Goal: Task Accomplishment & Management: Manage account settings

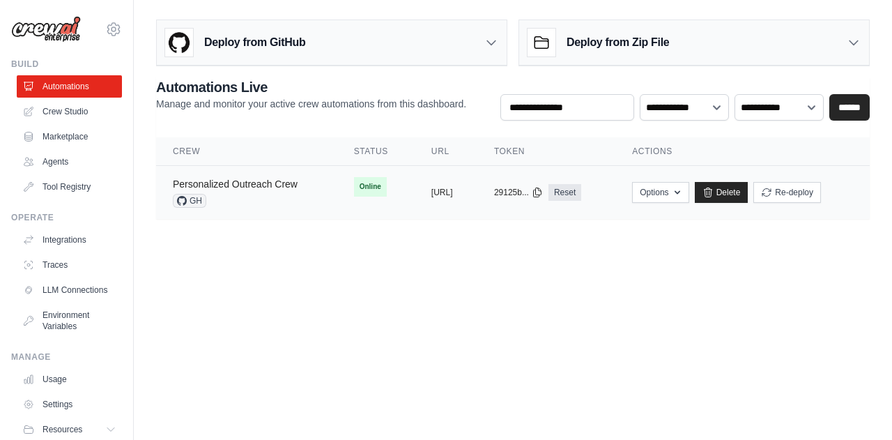
click at [272, 183] on link "Personalized Outreach Crew" at bounding box center [235, 183] width 125 height 11
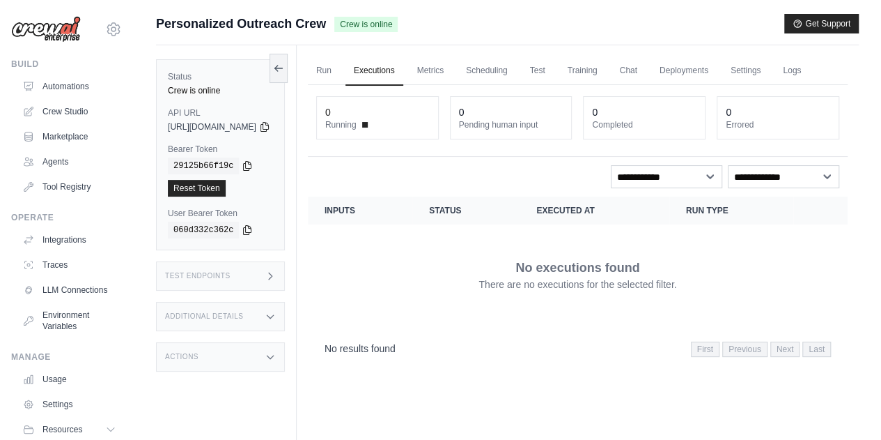
click at [397, 74] on link "Executions" at bounding box center [375, 70] width 58 height 29
click at [453, 69] on link "Metrics" at bounding box center [431, 70] width 44 height 29
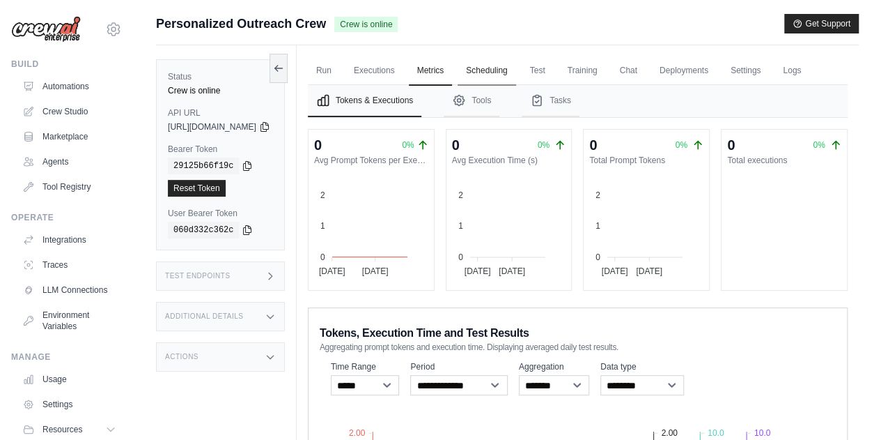
click at [516, 75] on link "Scheduling" at bounding box center [487, 70] width 58 height 29
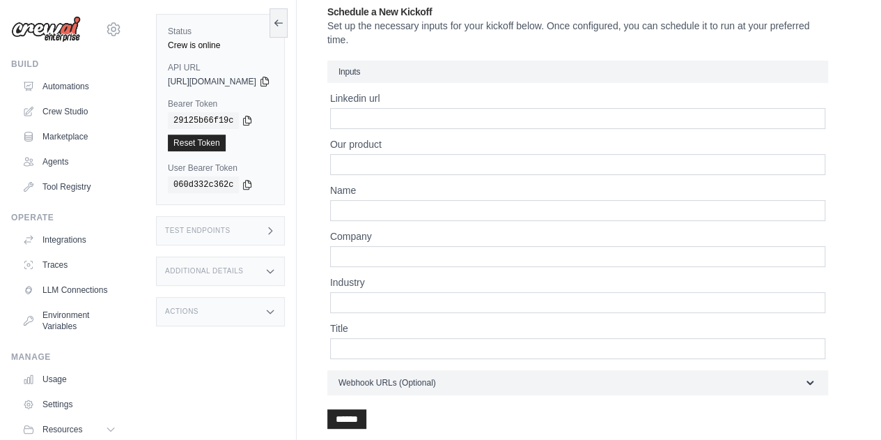
scroll to position [70, 0]
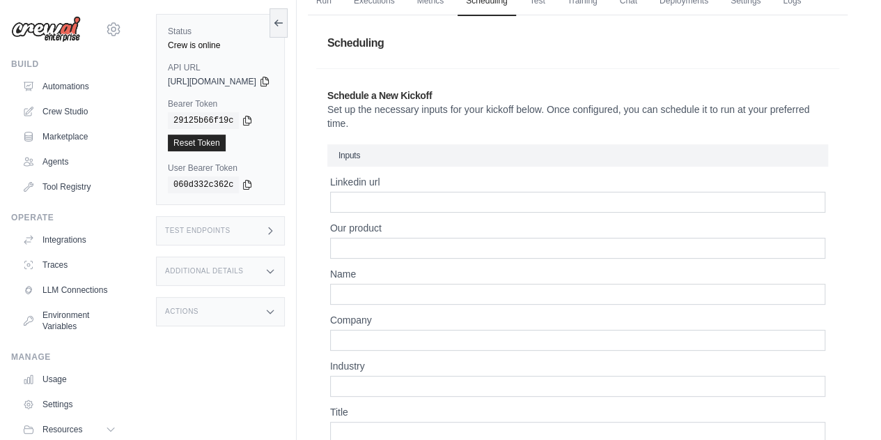
drag, startPoint x: 358, startPoint y: 134, endPoint x: 432, endPoint y: 153, distance: 76.0
click at [432, 153] on div "Schedule a New Kickoff Set up the necessary inputs for your kickoff below. Once…" at bounding box center [577, 300] width 523 height 446
click at [417, 212] on input "Linkedin url" at bounding box center [577, 202] width 495 height 21
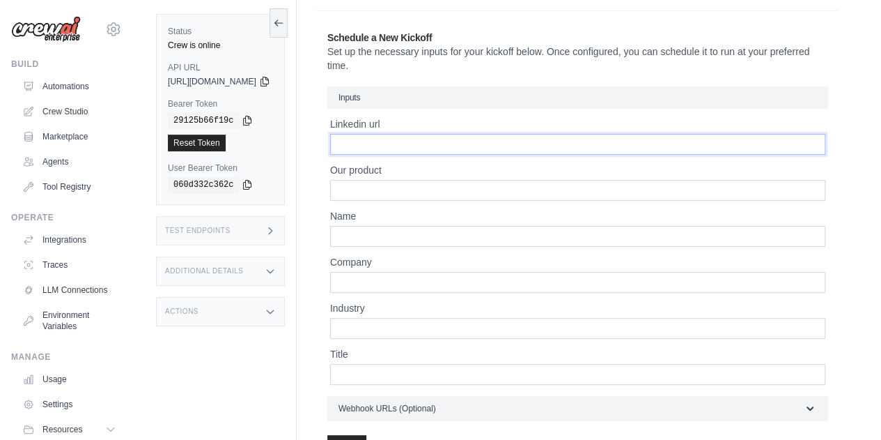
scroll to position [209, 0]
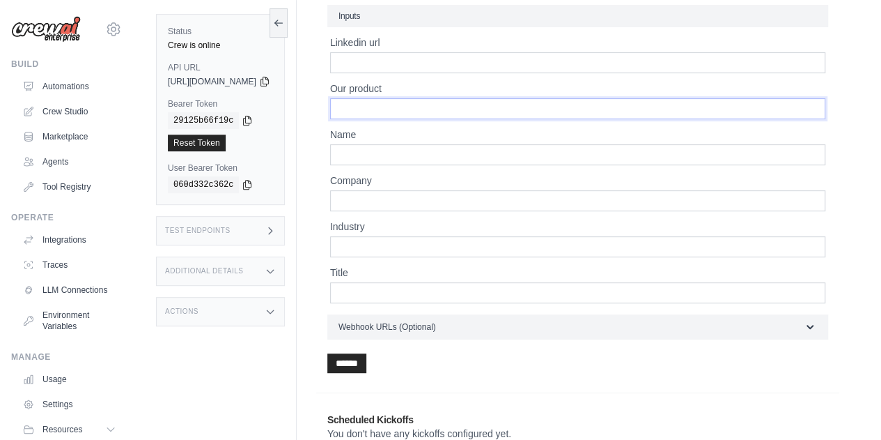
click at [405, 119] on input "Our product" at bounding box center [577, 108] width 495 height 21
click at [398, 165] on input "Name" at bounding box center [577, 154] width 495 height 21
click at [392, 211] on input "Company" at bounding box center [577, 200] width 495 height 21
drag, startPoint x: 394, startPoint y: 262, endPoint x: 392, endPoint y: 272, distance: 10.7
click at [393, 257] on div "Industry" at bounding box center [577, 238] width 495 height 38
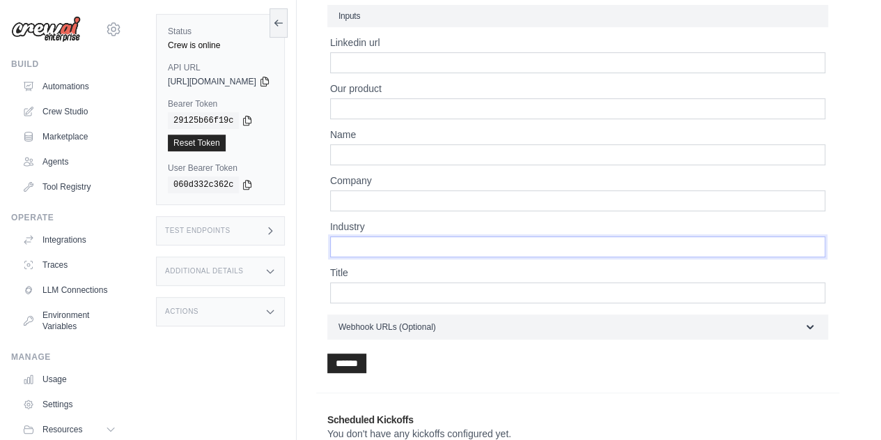
drag, startPoint x: 390, startPoint y: 279, endPoint x: 391, endPoint y: 286, distance: 7.7
click at [391, 283] on div "Linkedin url Our product Name Company Industry Title" at bounding box center [577, 170] width 495 height 268
click at [391, 303] on input "Title" at bounding box center [577, 292] width 495 height 21
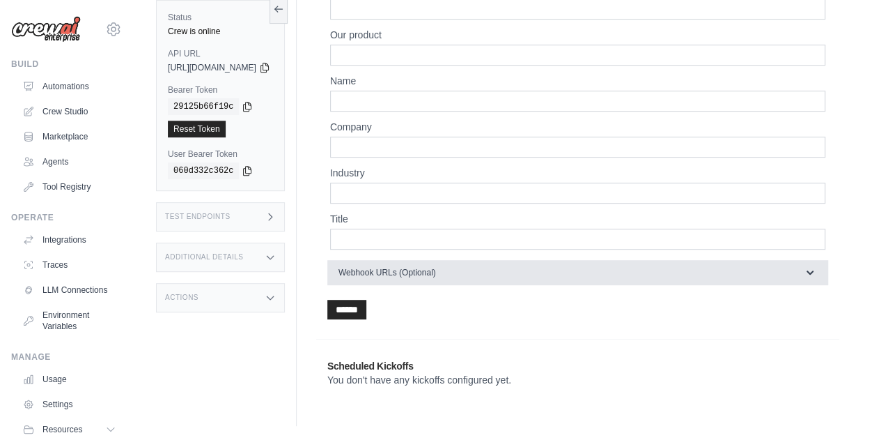
click at [442, 279] on button "Webhook URLs (Optional)" at bounding box center [577, 272] width 501 height 25
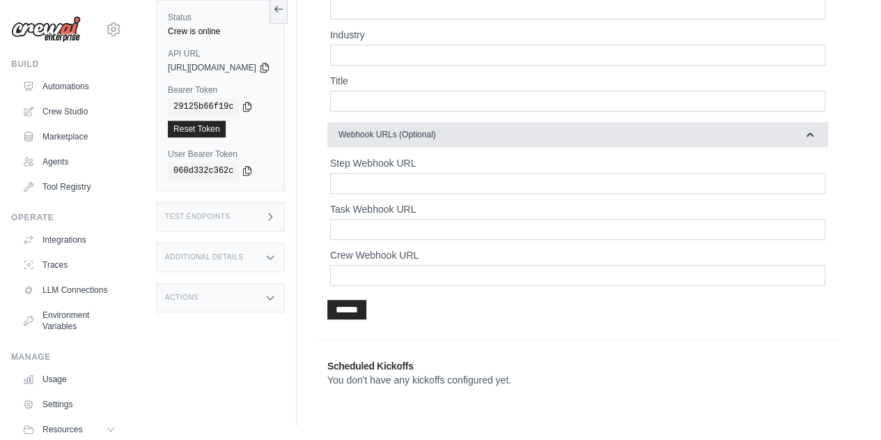
click at [436, 140] on span "Webhook URLs (Optional)" at bounding box center [388, 134] width 98 height 11
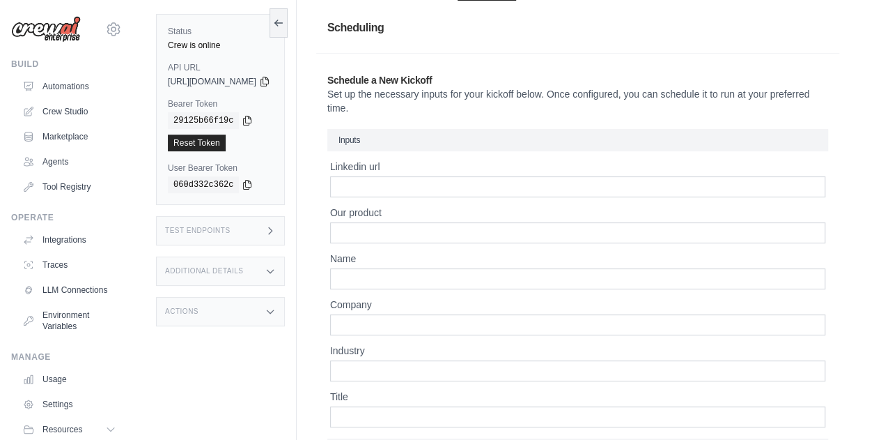
scroll to position [0, 0]
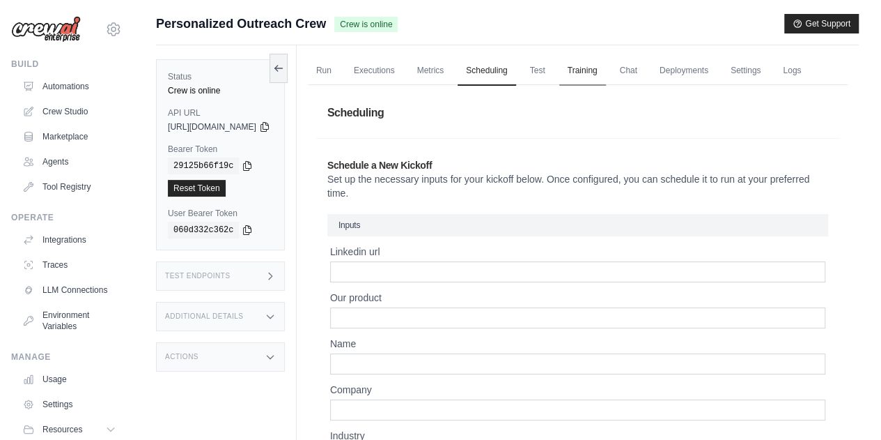
click at [594, 72] on link "Training" at bounding box center [582, 70] width 47 height 29
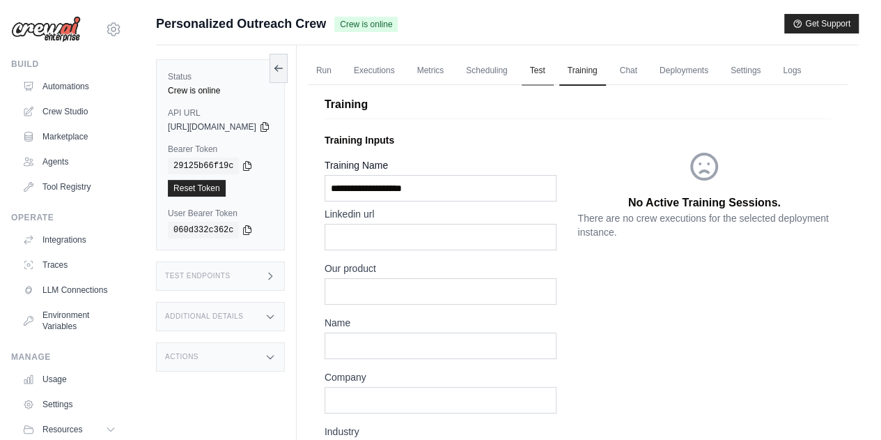
click at [554, 71] on link "Test" at bounding box center [538, 70] width 32 height 29
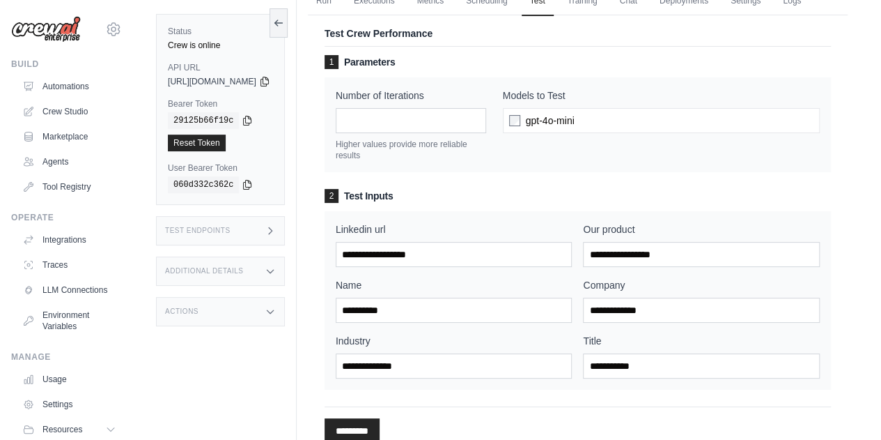
scroll to position [139, 0]
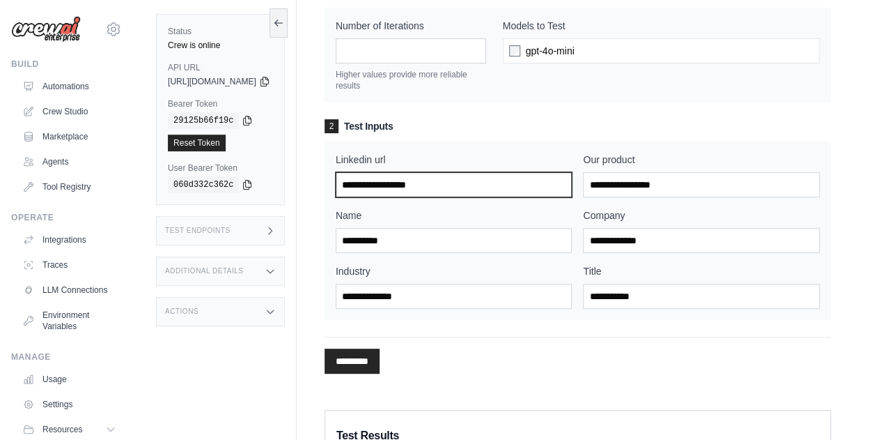
click at [455, 197] on input "Linkedin url" at bounding box center [454, 184] width 237 height 25
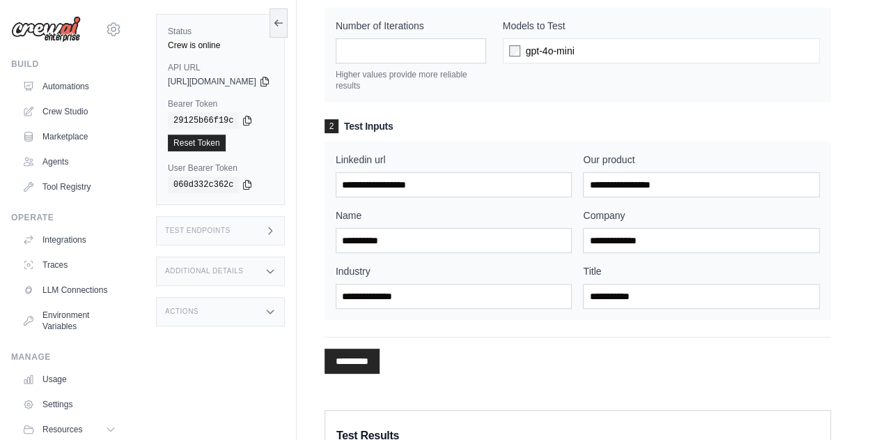
drag, startPoint x: 382, startPoint y: 150, endPoint x: 548, endPoint y: 171, distance: 167.1
click at [486, 133] on h3 "2 Test Inputs" at bounding box center [578, 126] width 507 height 14
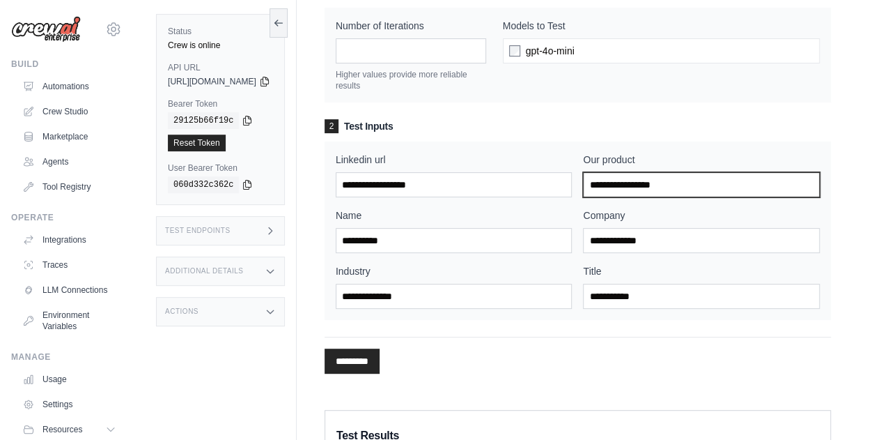
drag, startPoint x: 633, startPoint y: 201, endPoint x: 640, endPoint y: 223, distance: 22.7
click at [640, 197] on div "Our product" at bounding box center [701, 175] width 237 height 45
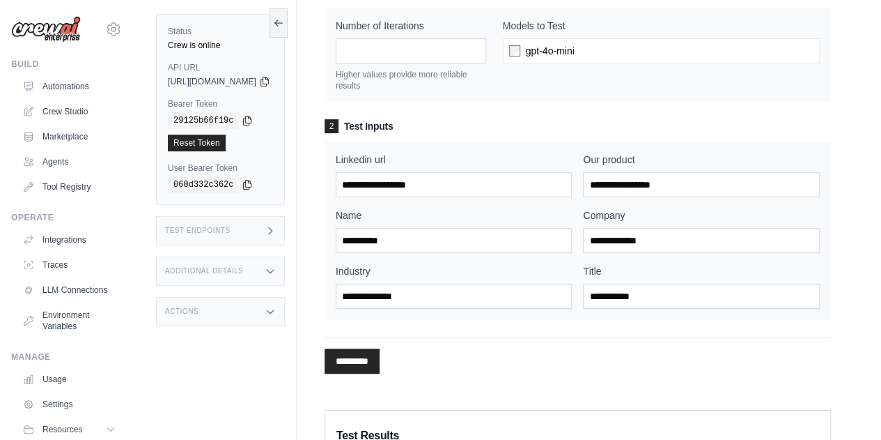
click at [488, 281] on div "Linkedin url Our product Name Company Industry Title" at bounding box center [578, 231] width 484 height 156
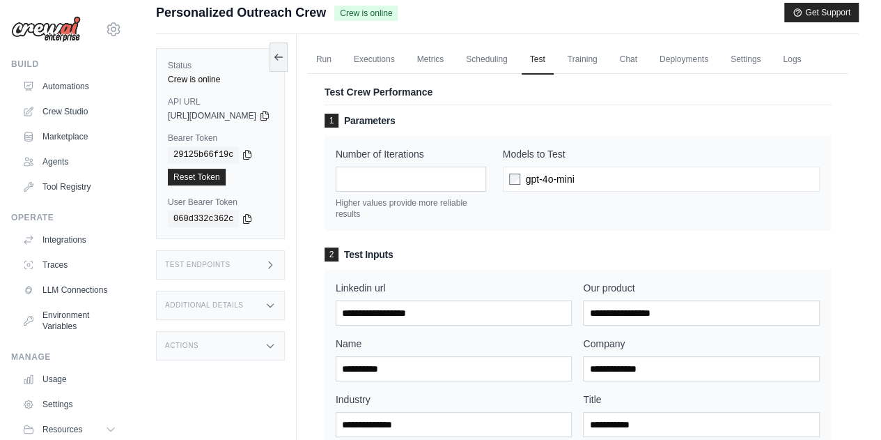
scroll to position [0, 0]
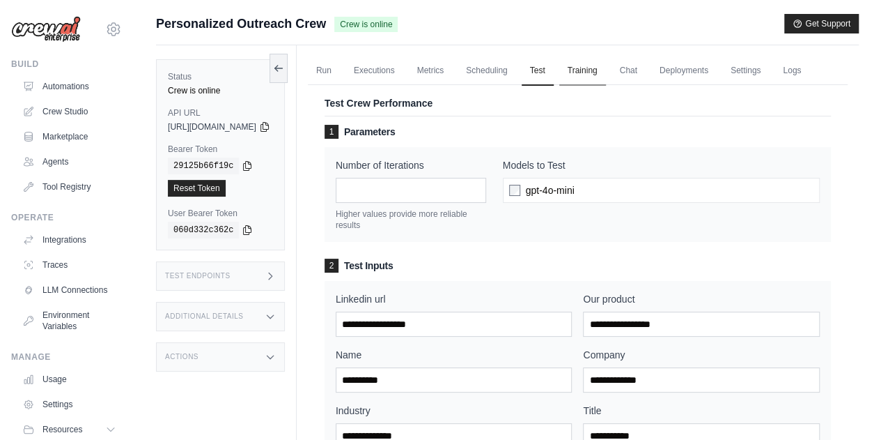
click at [606, 72] on link "Training" at bounding box center [582, 70] width 47 height 29
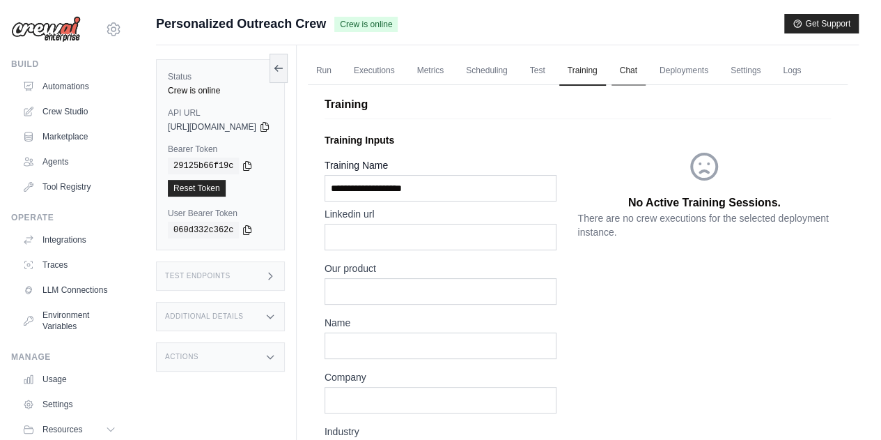
click at [646, 73] on link "Chat" at bounding box center [629, 70] width 34 height 29
click at [716, 71] on link "Deployments" at bounding box center [683, 70] width 65 height 29
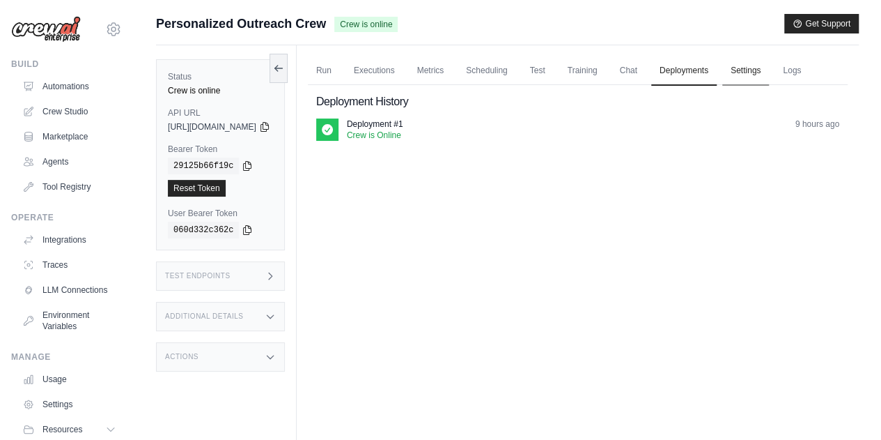
click at [769, 72] on link "Settings" at bounding box center [745, 70] width 47 height 29
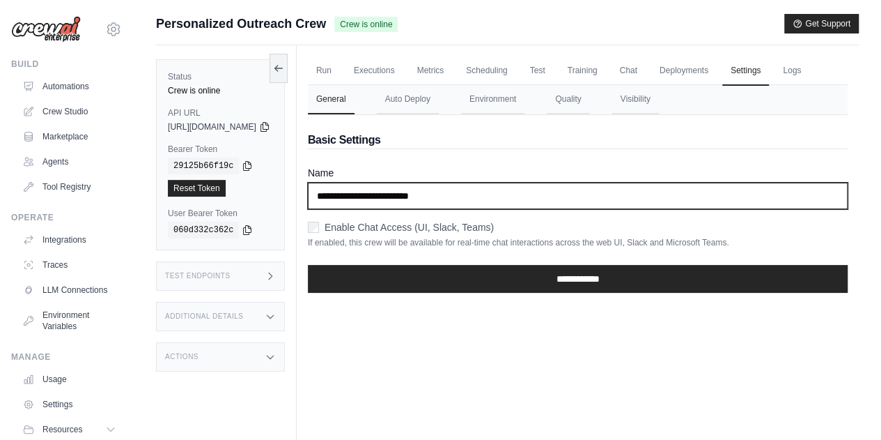
click at [462, 209] on input "**********" at bounding box center [578, 196] width 540 height 26
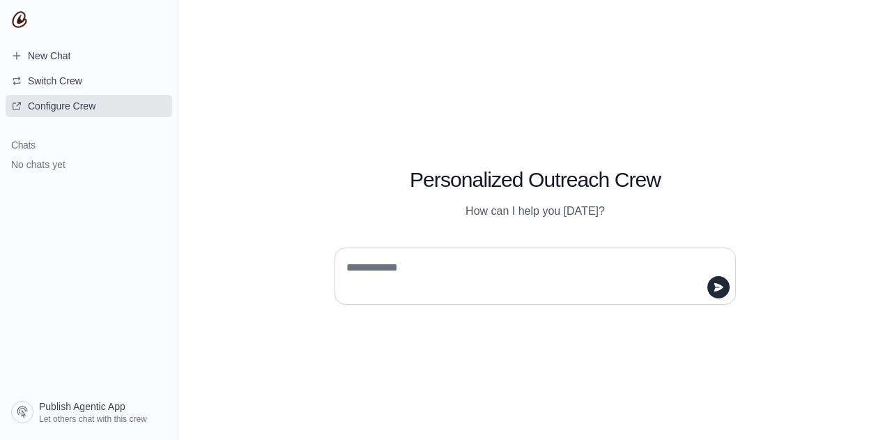
click at [70, 97] on link "Configure Crew" at bounding box center [89, 106] width 167 height 22
